Goal: Find specific page/section: Find specific page/section

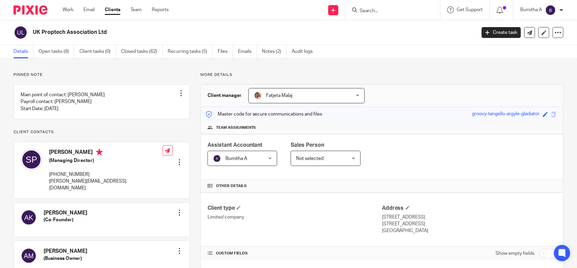
click at [374, 10] on input "Search" at bounding box center [389, 11] width 61 height 6
type input "x"
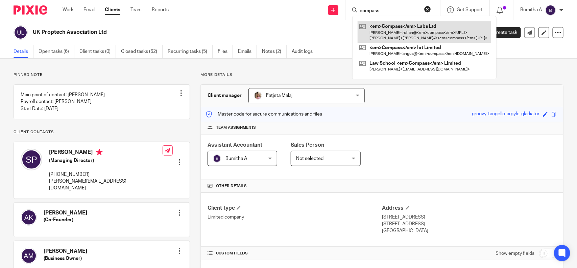
type input "compass"
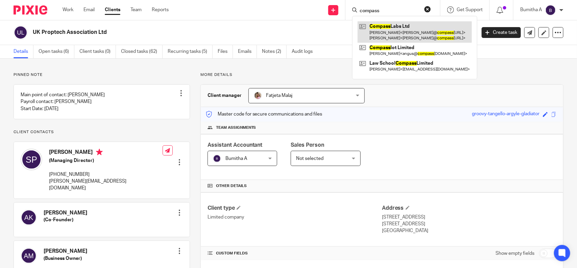
click at [381, 31] on link at bounding box center [415, 31] width 114 height 21
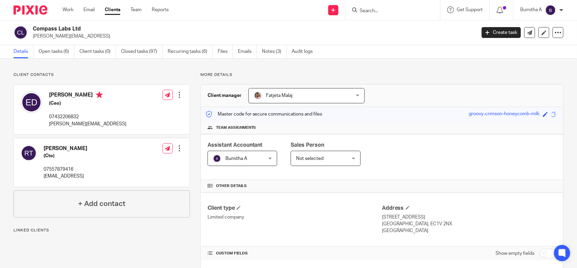
scroll to position [227, 0]
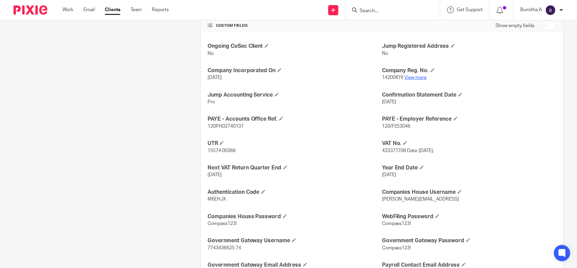
click at [408, 77] on link "View more" at bounding box center [416, 77] width 22 height 5
click at [412, 75] on link "View more" at bounding box center [416, 77] width 22 height 5
